Goal: Information Seeking & Learning: Learn about a topic

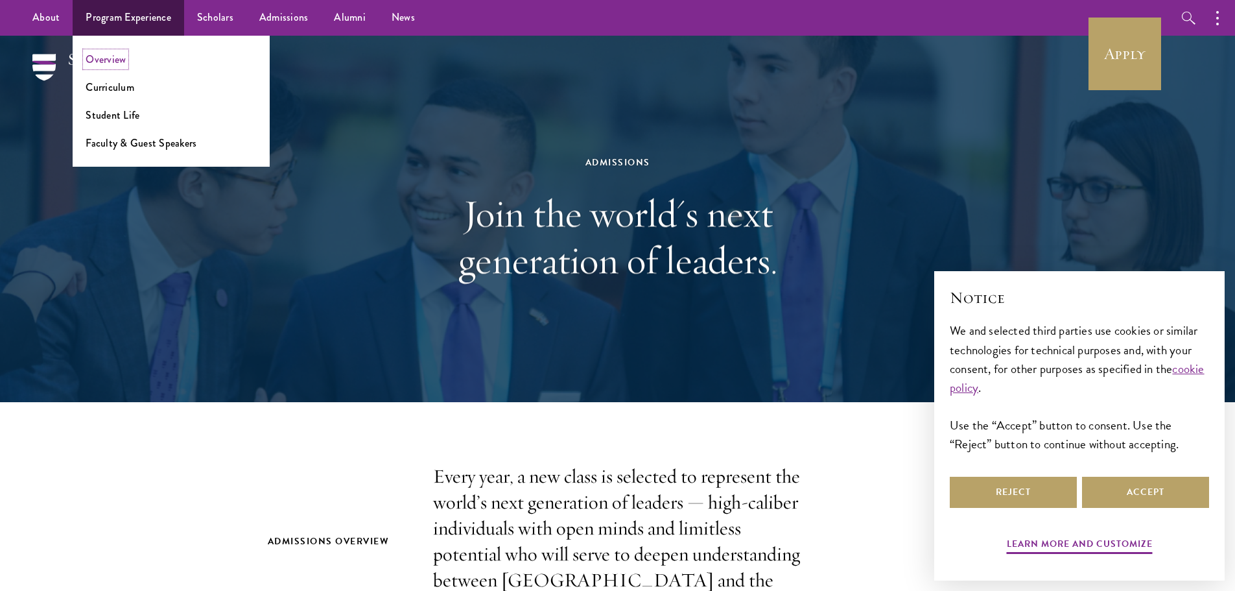
click at [120, 57] on link "Overview" at bounding box center [106, 59] width 40 height 15
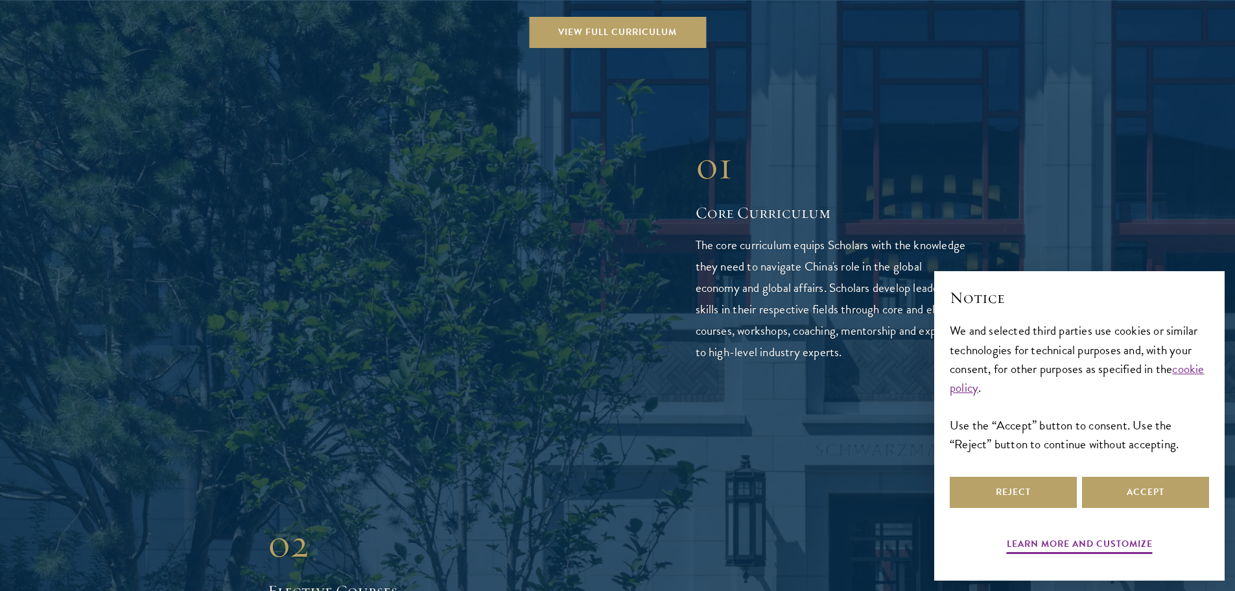
scroll to position [2139, 0]
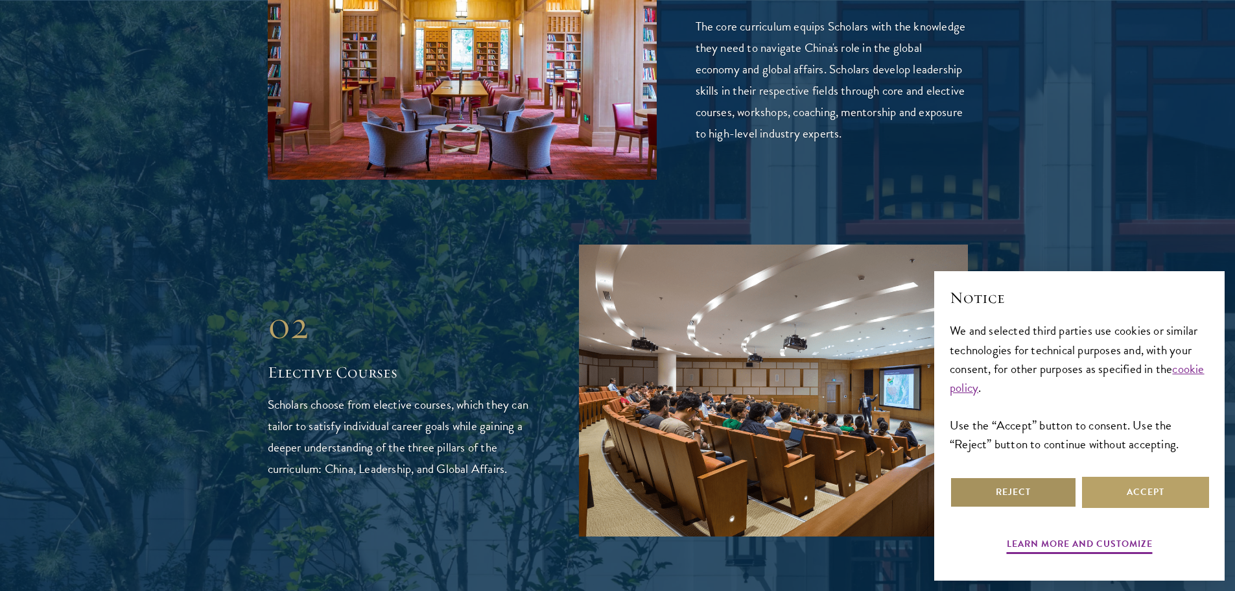
click at [1028, 484] on button "Reject" at bounding box center [1013, 492] width 127 height 31
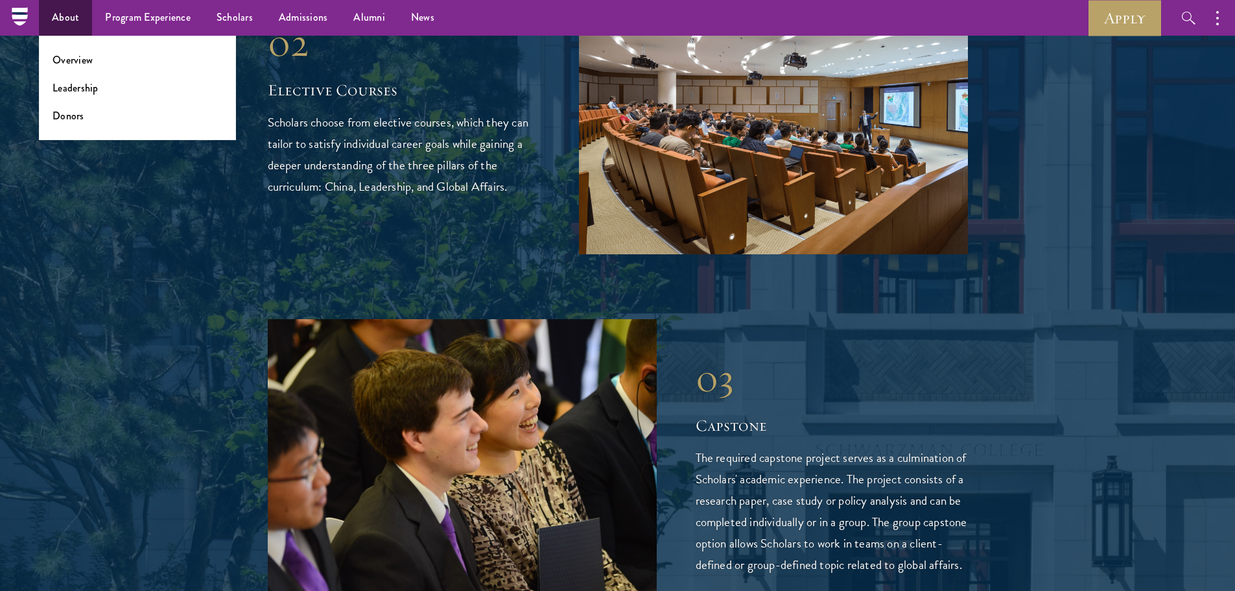
scroll to position [2334, 0]
